Goal: Information Seeking & Learning: Check status

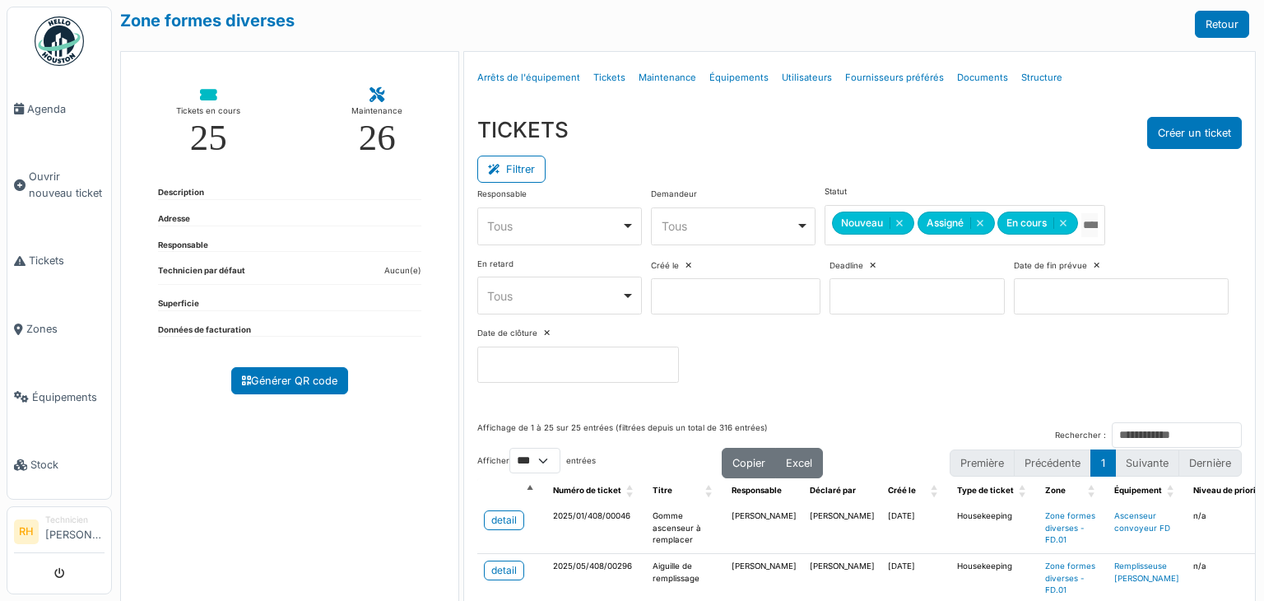
select select "***"
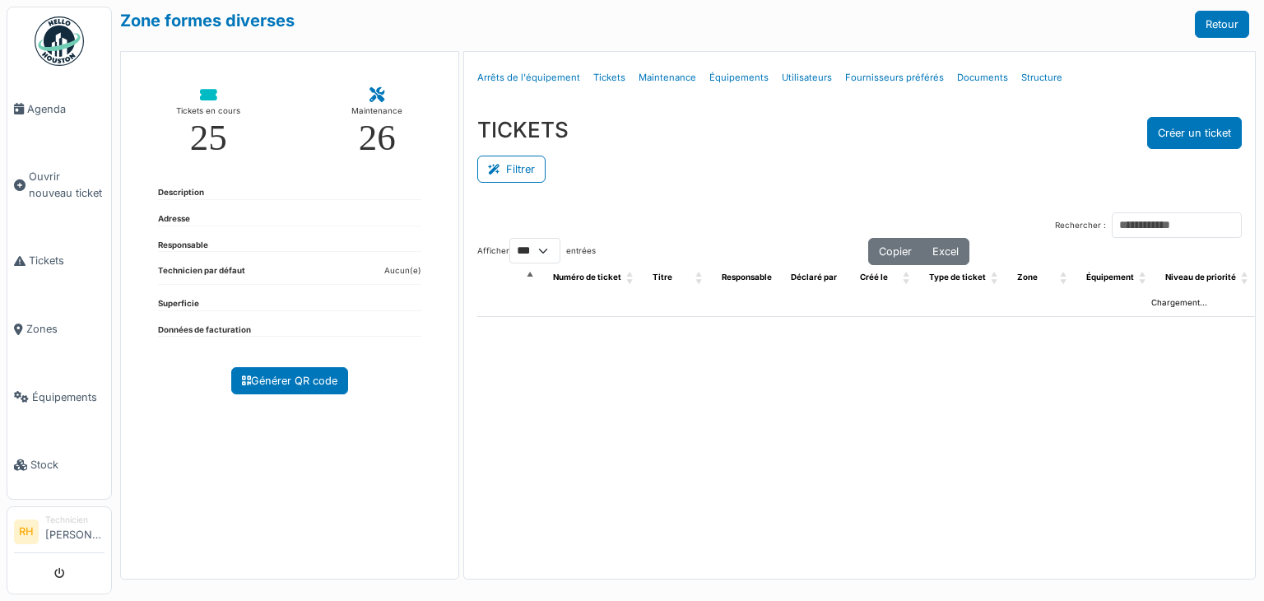
select select "***"
click at [523, 169] on button "Filtrer" at bounding box center [511, 169] width 68 height 27
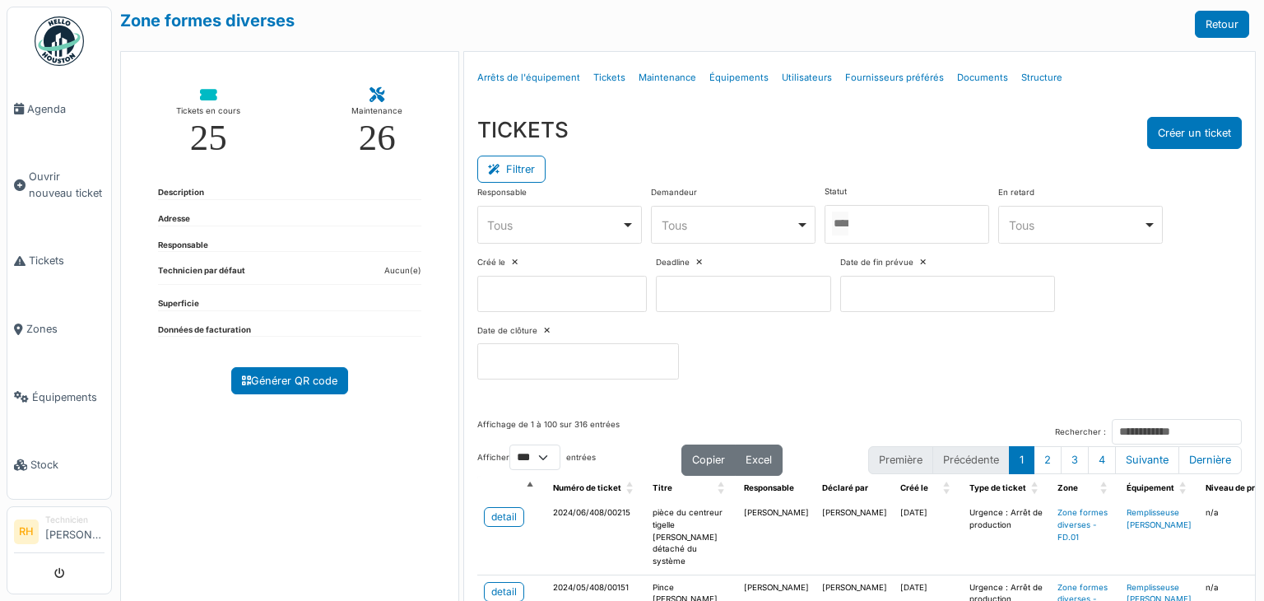
click at [909, 212] on div at bounding box center [907, 224] width 165 height 39
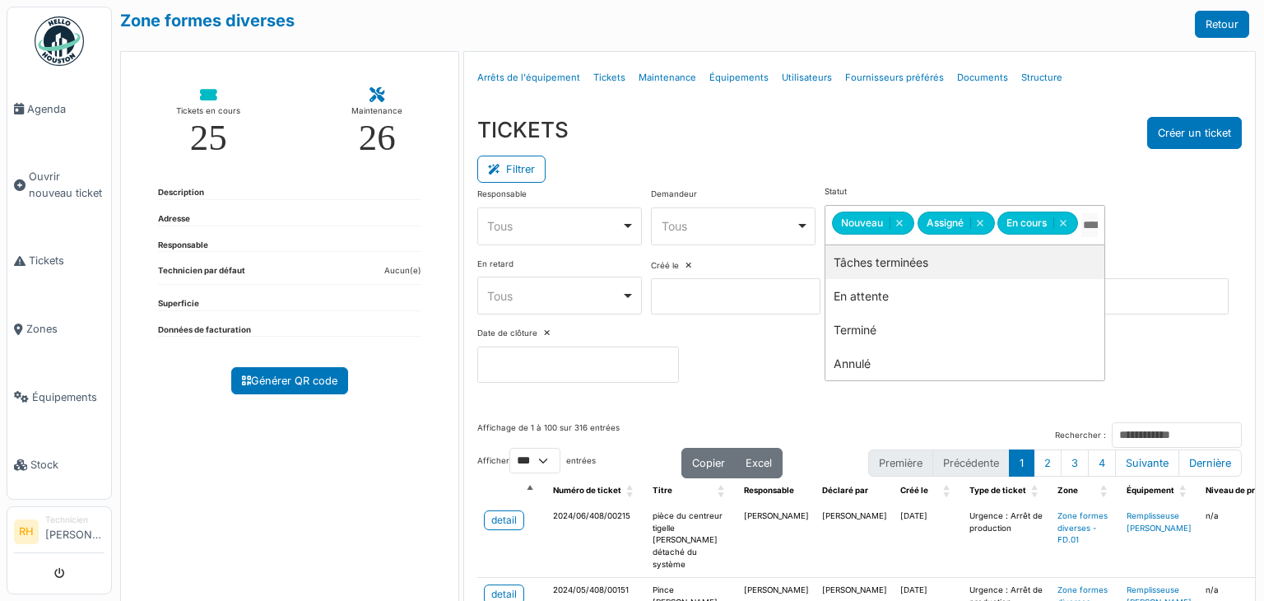
click at [894, 176] on div "Filtrer" at bounding box center [859, 167] width 765 height 37
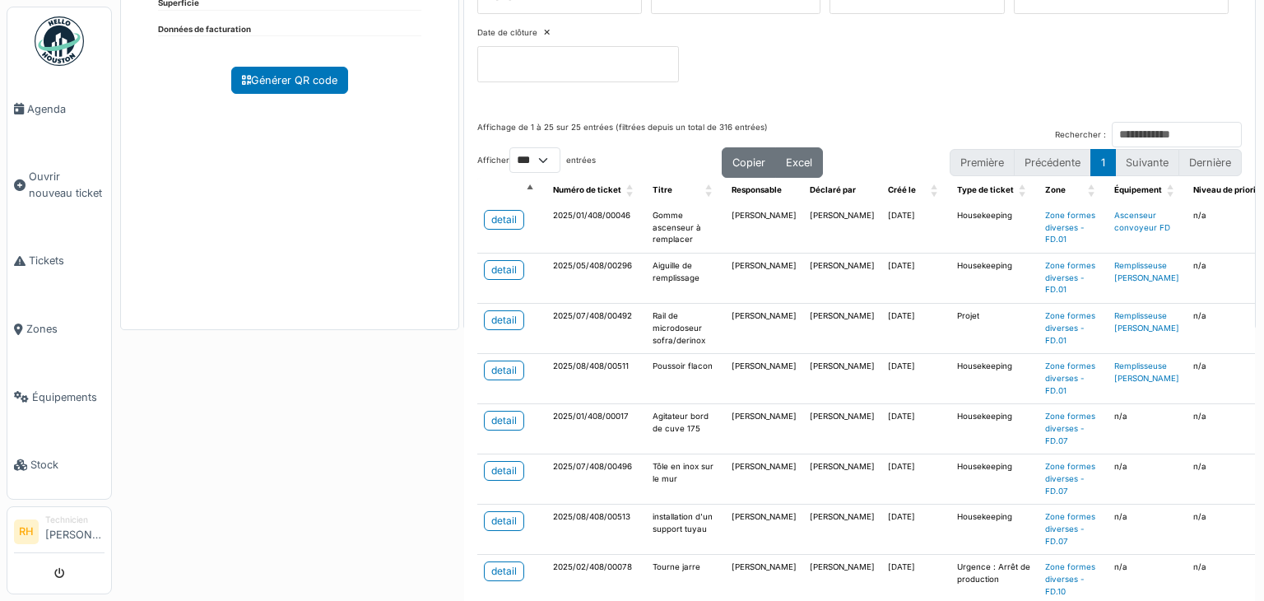
scroll to position [329, 0]
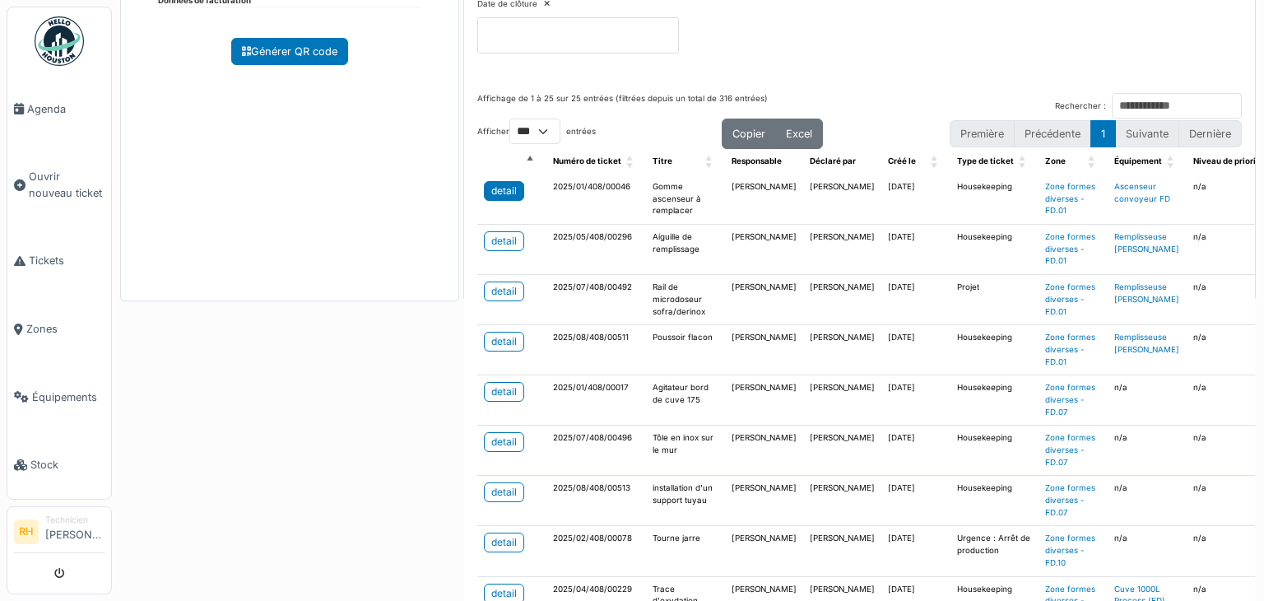
click at [514, 188] on link "detail" at bounding box center [504, 191] width 40 height 20
click at [514, 238] on link "detail" at bounding box center [504, 241] width 40 height 20
click at [497, 286] on div "detail" at bounding box center [504, 291] width 26 height 15
click at [504, 342] on div "detail" at bounding box center [504, 341] width 26 height 15
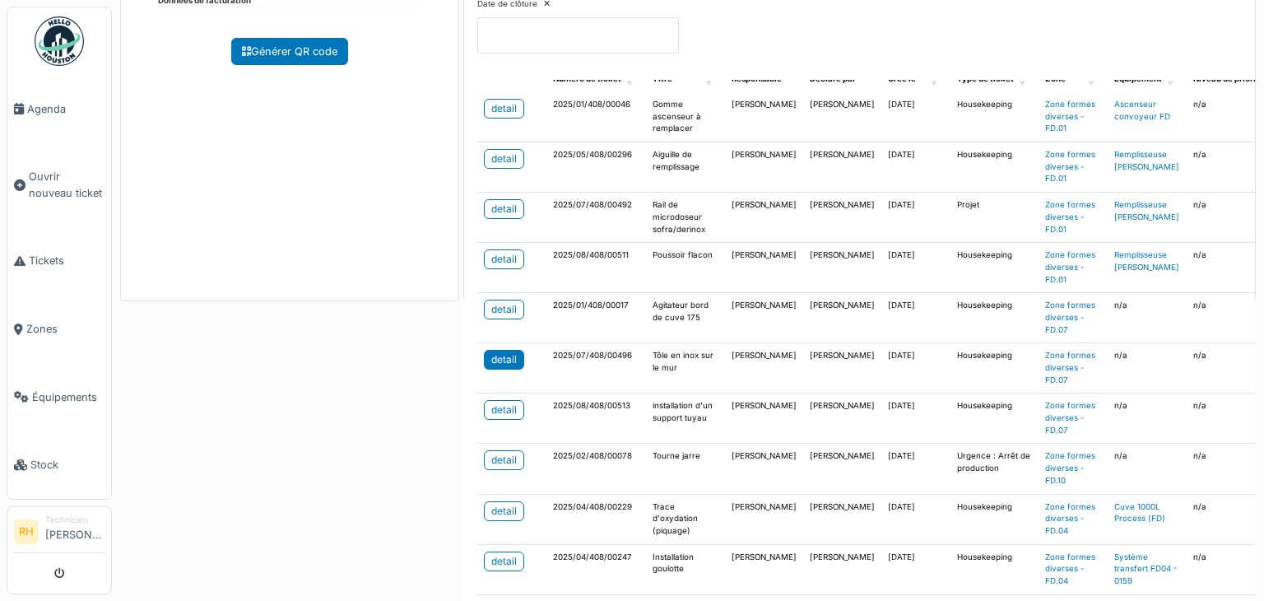
click at [511, 353] on div "detail" at bounding box center [504, 359] width 26 height 15
click at [510, 453] on div "detail" at bounding box center [504, 460] width 26 height 15
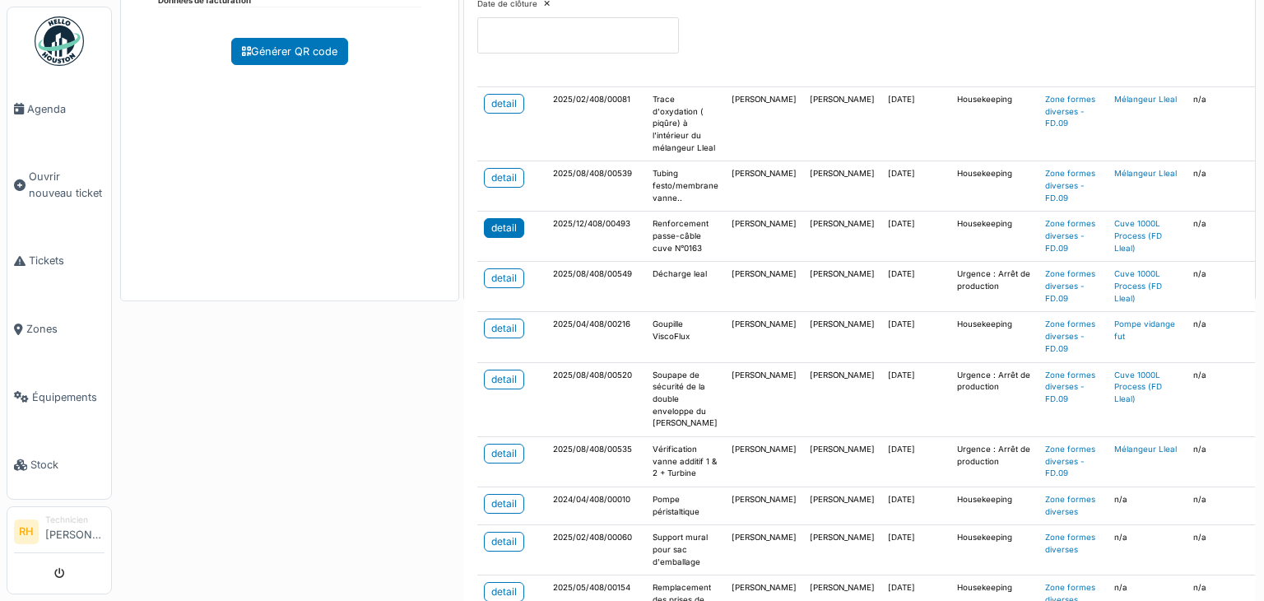
scroll to position [823, 0]
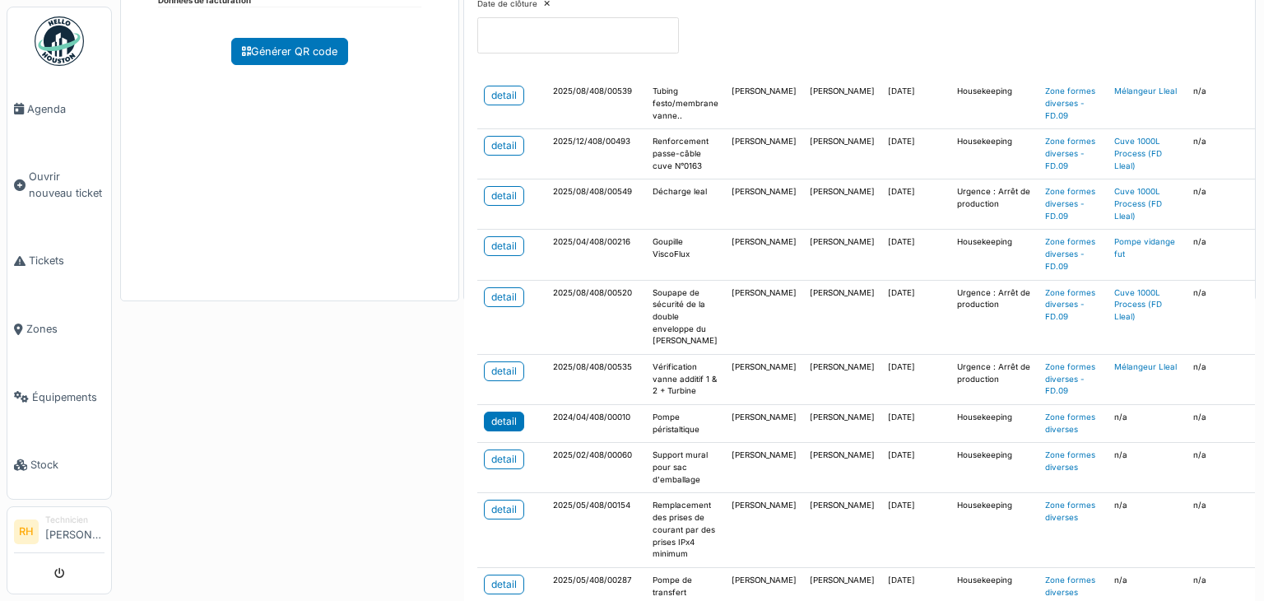
click at [501, 419] on div "detail" at bounding box center [504, 421] width 26 height 15
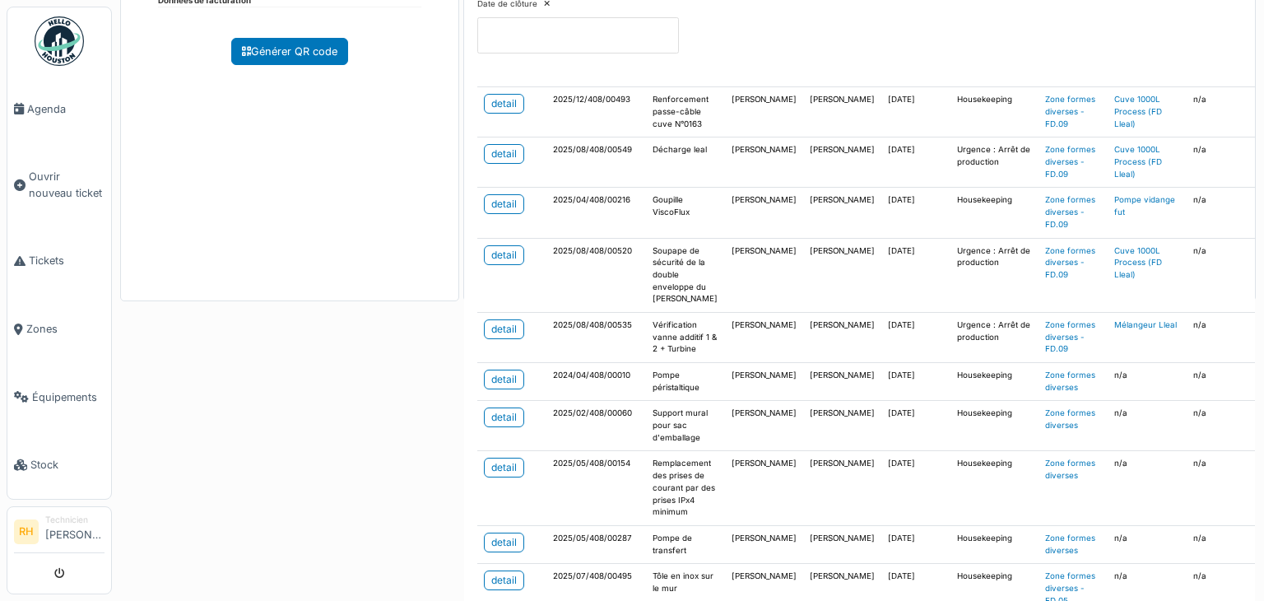
scroll to position [384, 0]
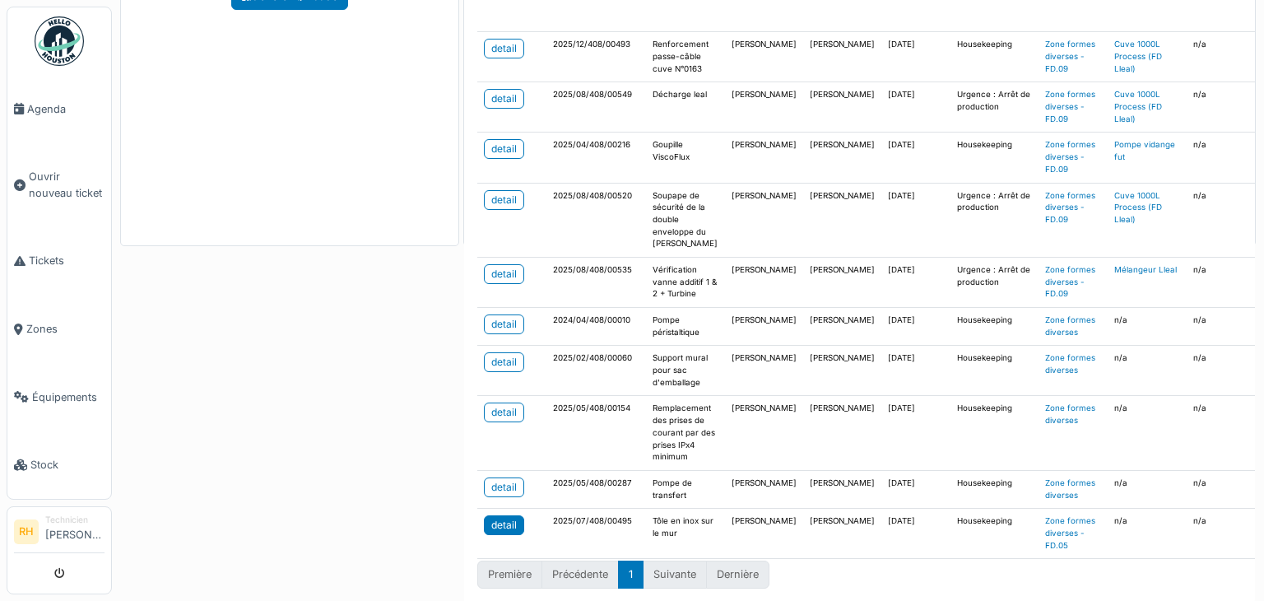
click at [502, 518] on div "detail" at bounding box center [504, 525] width 26 height 15
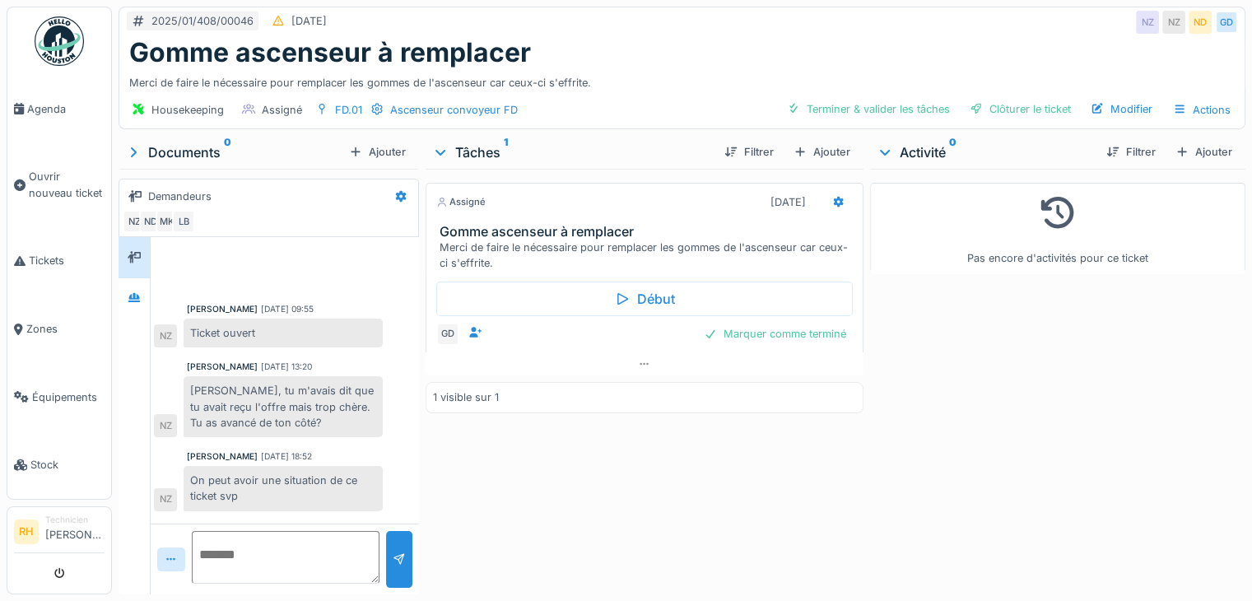
scroll to position [12, 0]
click at [691, 455] on div "Assigné 14/02/2025 Gomme ascenseur à remplacer Merci de faire le nécessaire pou…" at bounding box center [644, 378] width 438 height 419
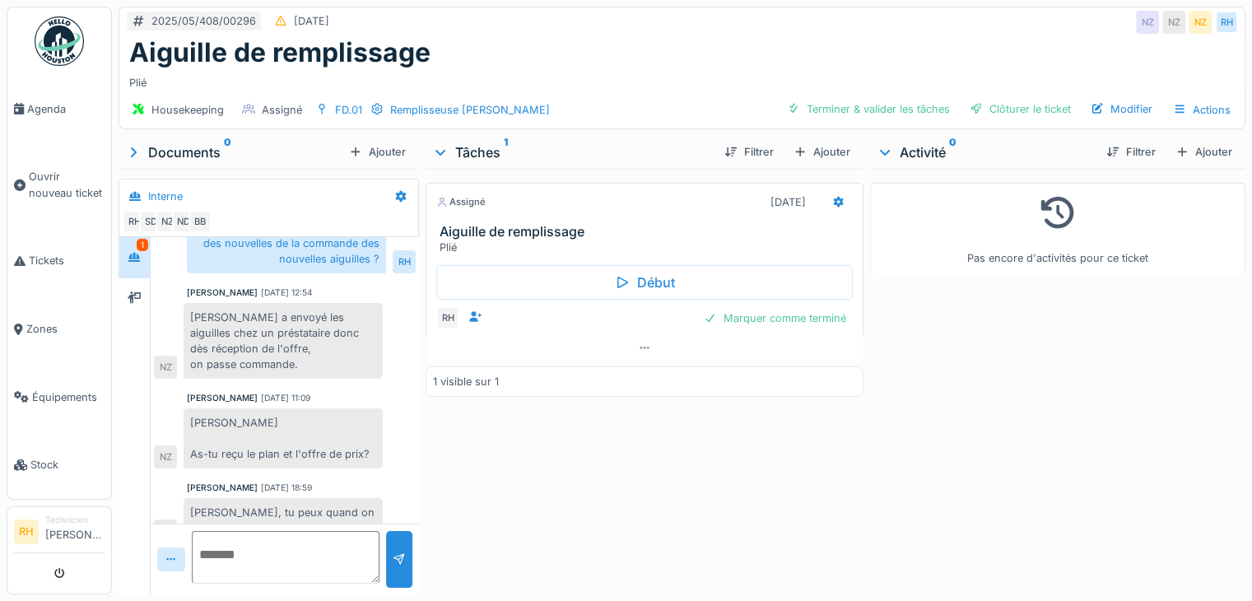
scroll to position [114, 0]
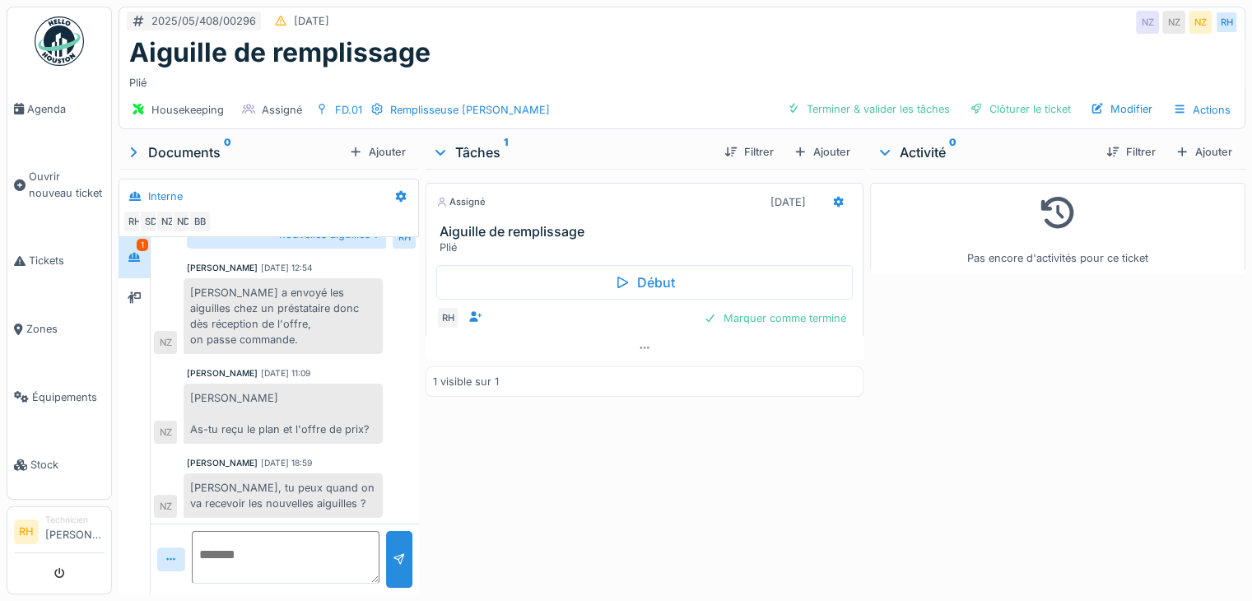
click at [546, 475] on div "Assigné 30/06/2025 Aiguille de remplissage Plié Début RH Marquer comme terminé …" at bounding box center [644, 378] width 438 height 419
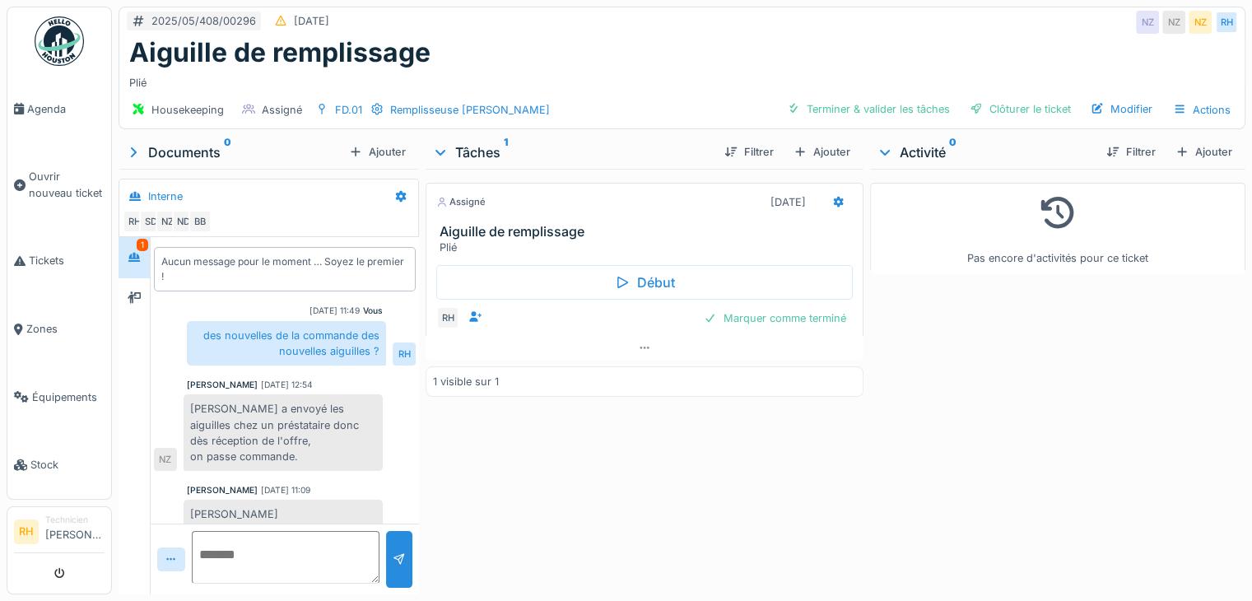
scroll to position [12, 0]
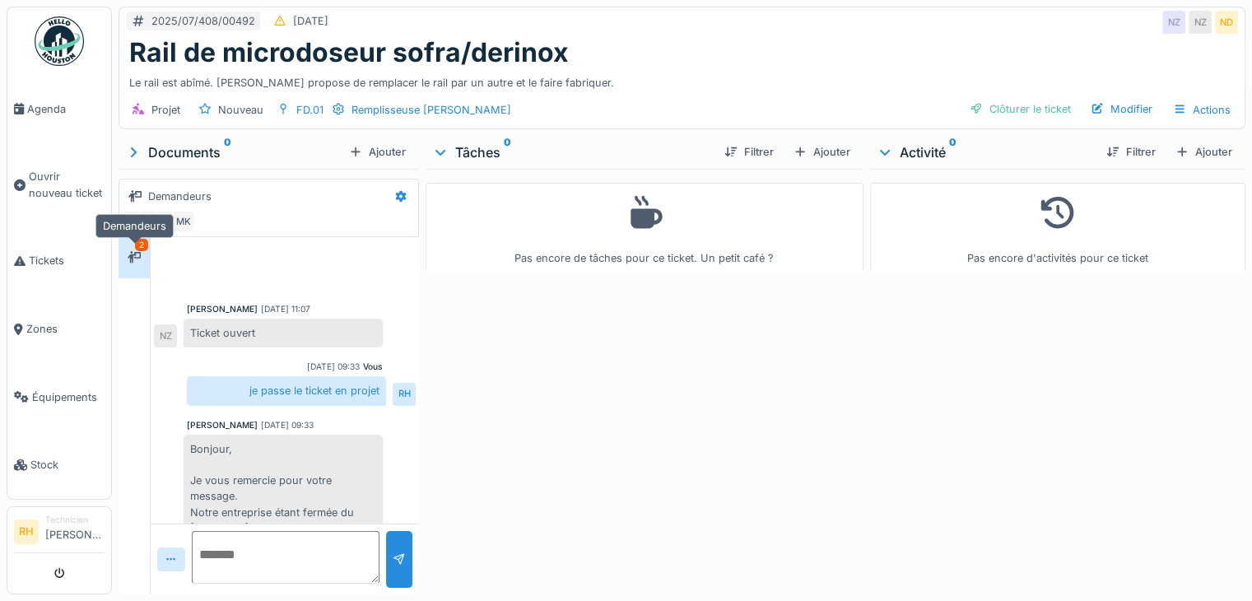
click at [135, 252] on icon at bounding box center [134, 257] width 13 height 12
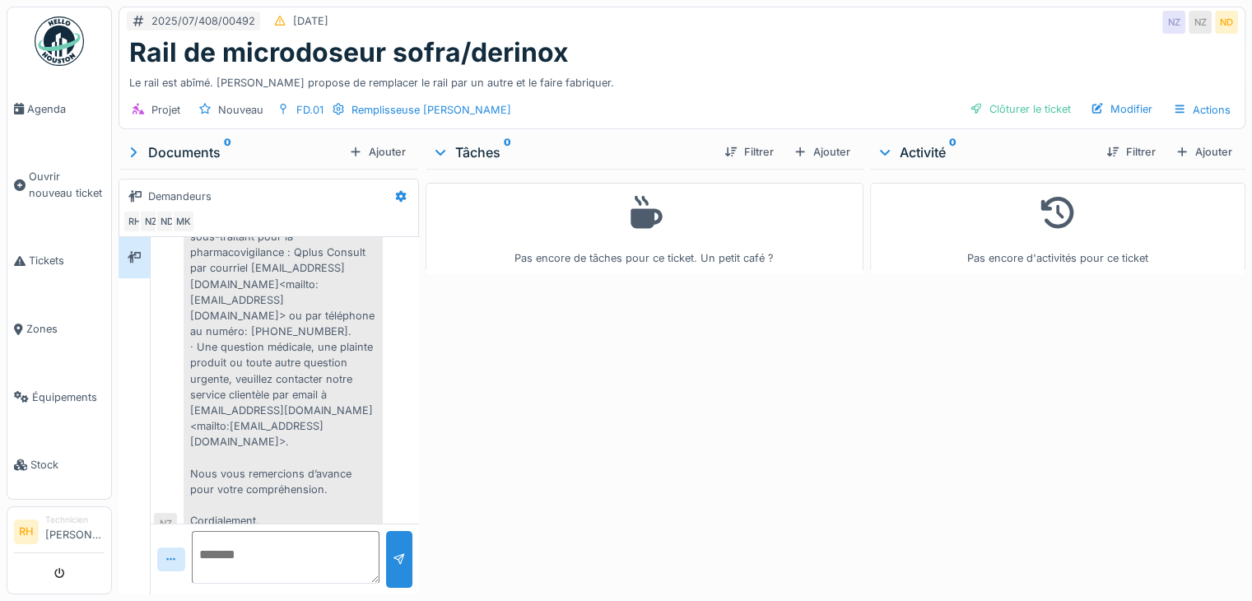
scroll to position [411, 0]
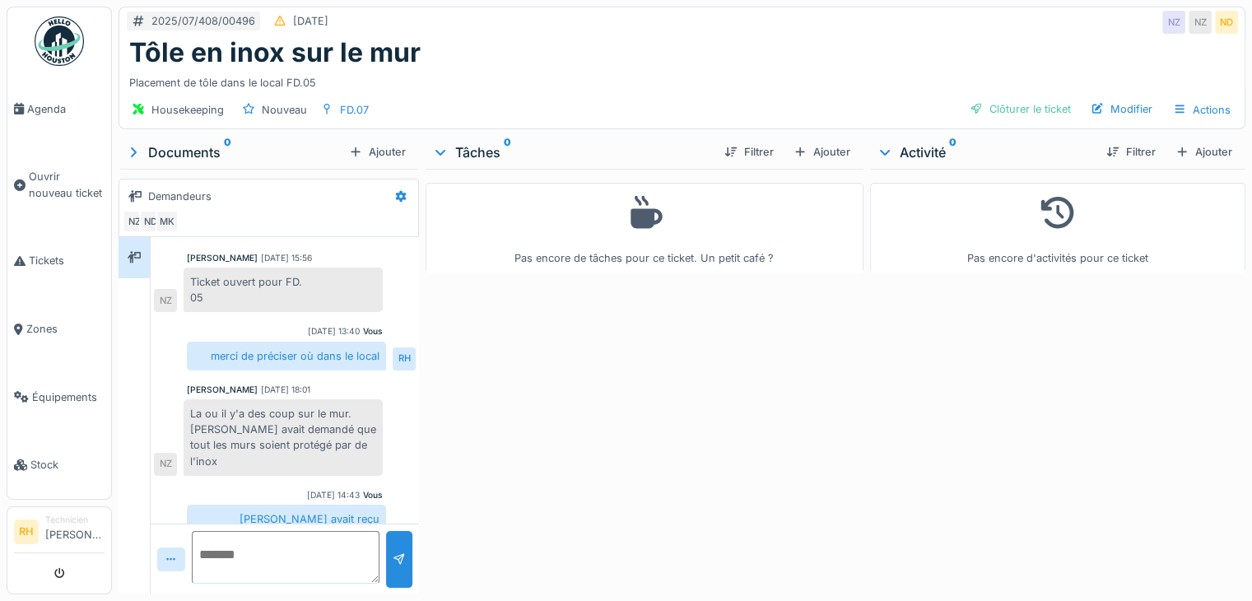
scroll to position [12, 0]
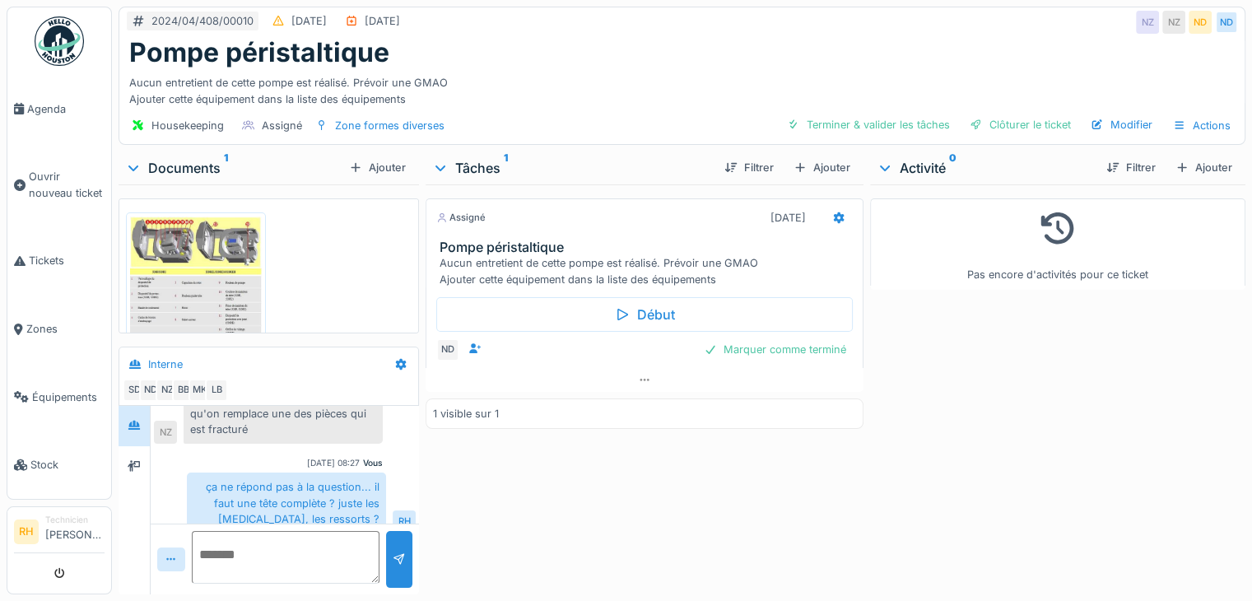
scroll to position [12, 0]
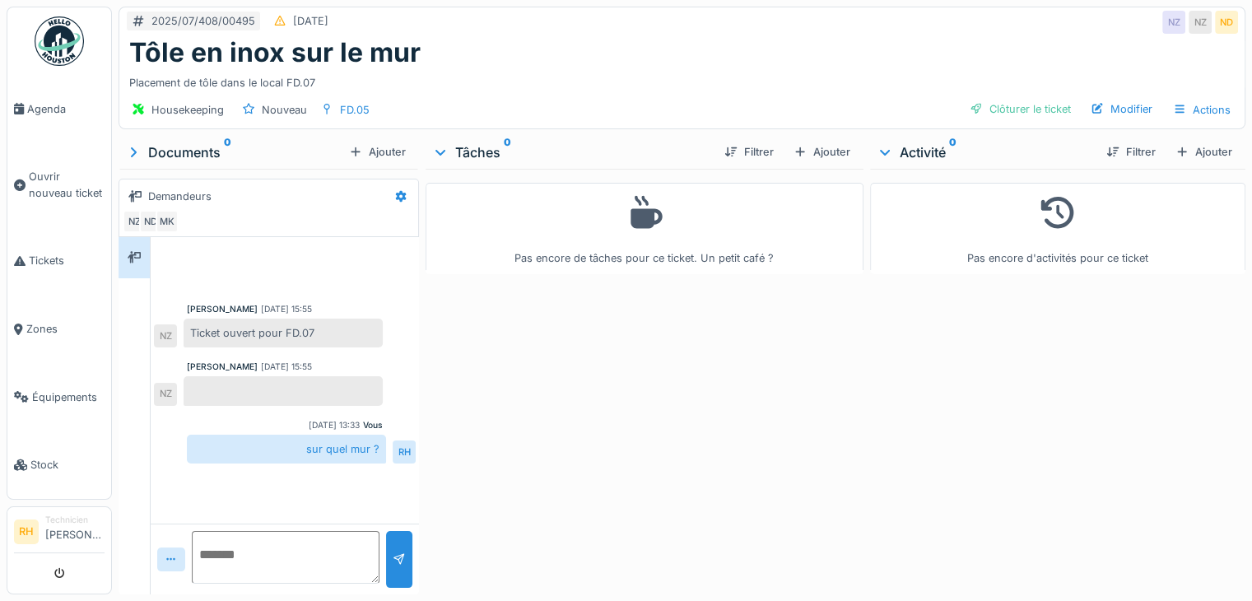
click at [647, 468] on div "Pas encore de tâches pour ce ticket. Un petit café ?" at bounding box center [644, 378] width 438 height 419
